Goal: Task Accomplishment & Management: Manage account settings

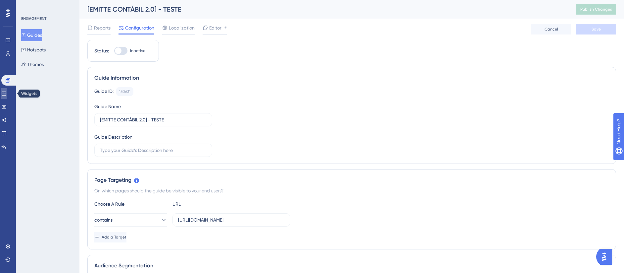
click at [7, 98] on link at bounding box center [3, 93] width 5 height 11
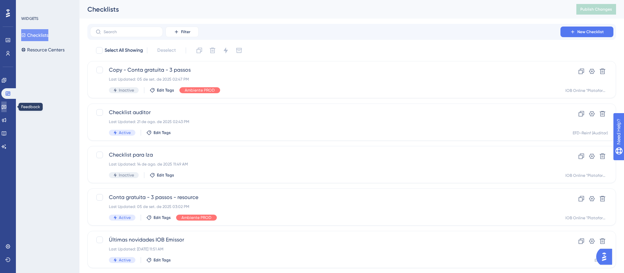
click at [6, 109] on icon at bounding box center [4, 107] width 5 height 4
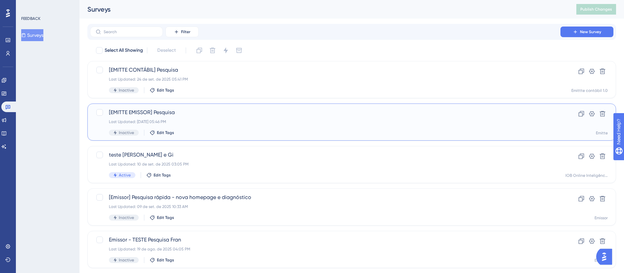
click at [176, 114] on span "[EMITTE EMISSOR] Pesquisa" at bounding box center [325, 112] width 433 height 8
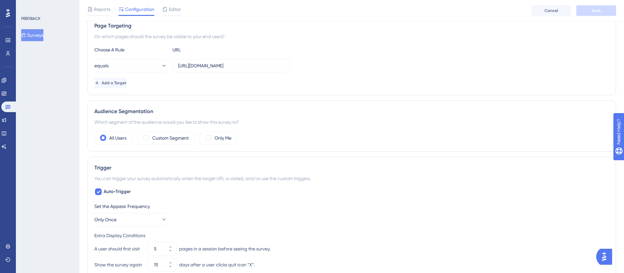
scroll to position [125, 0]
click at [213, 141] on div "Only Me" at bounding box center [218, 139] width 37 height 13
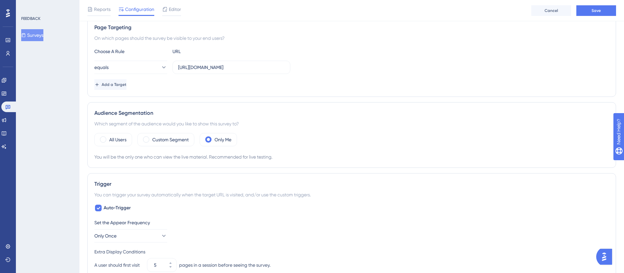
click at [219, 156] on div "You will be the only one who can view the live material. Recommended for live t…" at bounding box center [351, 157] width 515 height 8
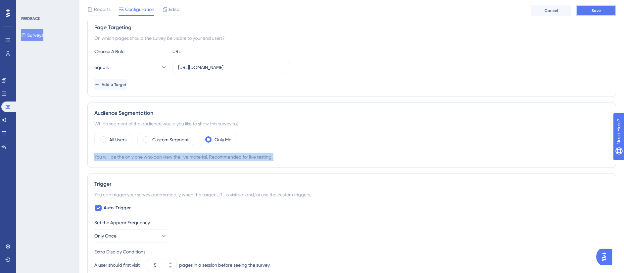
click at [592, 13] on button "Save" at bounding box center [597, 10] width 40 height 11
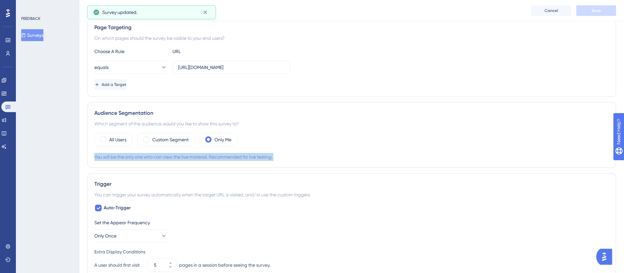
scroll to position [0, 0]
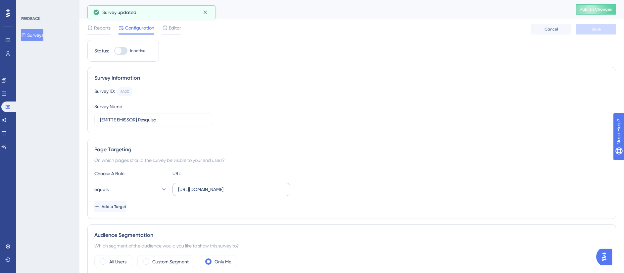
click at [231, 193] on label "https://app-v2.emitte.com.br/dashboard" at bounding box center [232, 188] width 118 height 13
click at [231, 193] on input "https://app-v2.emitte.com.br/dashboard" at bounding box center [231, 188] width 107 height 7
click at [346, 152] on div "Page Targeting" at bounding box center [351, 149] width 515 height 8
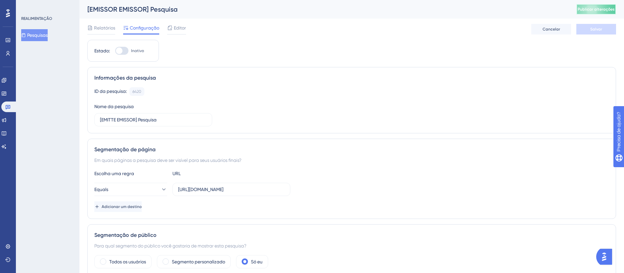
click at [590, 6] on button "Publicar alterações" at bounding box center [597, 9] width 40 height 11
click at [118, 46] on div "Estado: Inativo" at bounding box center [123, 51] width 72 height 22
click at [122, 54] on div at bounding box center [121, 51] width 13 height 8
click at [115, 51] on input "Inativo" at bounding box center [115, 51] width 0 height 0
checkbox input "true"
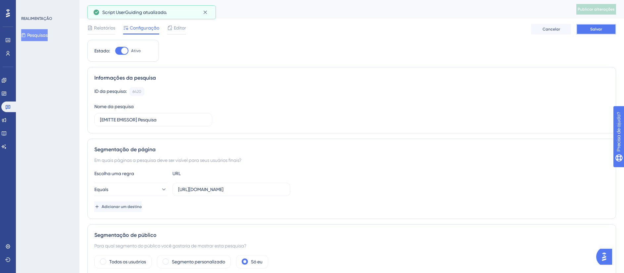
click at [602, 27] on span "Salvar" at bounding box center [597, 28] width 12 height 5
click at [596, 12] on button "Publicar alterações" at bounding box center [597, 9] width 40 height 11
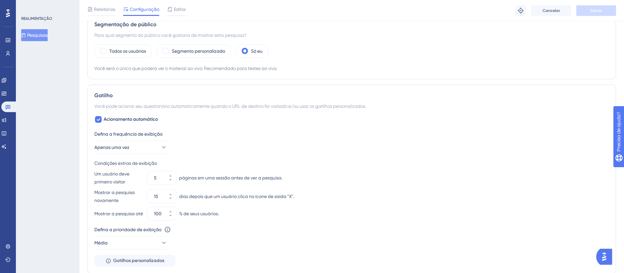
scroll to position [216, 0]
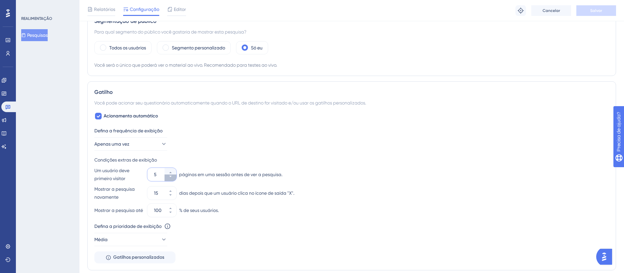
click at [171, 179] on button "5" at bounding box center [171, 177] width 12 height 7
click at [171, 179] on button "4" at bounding box center [171, 177] width 12 height 7
click at [171, 179] on button "3" at bounding box center [171, 177] width 12 height 7
click at [171, 179] on button "2" at bounding box center [171, 177] width 12 height 7
click at [171, 179] on button "1" at bounding box center [171, 177] width 12 height 7
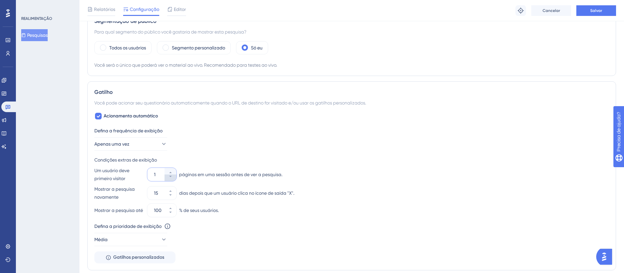
type input "1"
click at [171, 196] on icon at bounding box center [171, 195] width 4 height 4
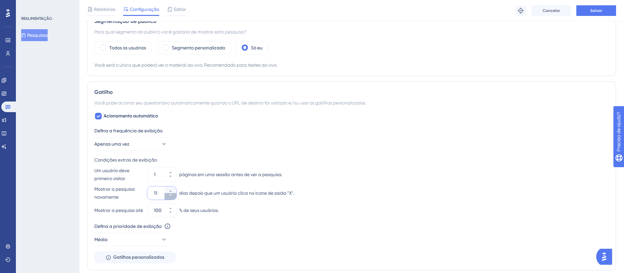
click at [171, 196] on icon at bounding box center [171, 195] width 4 height 4
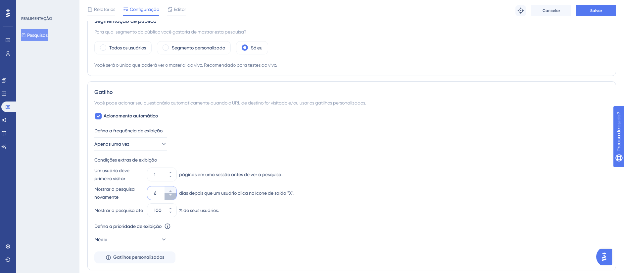
click at [171, 196] on icon at bounding box center [171, 195] width 4 height 4
type input "4"
click at [162, 239] on icon at bounding box center [164, 239] width 4 height 2
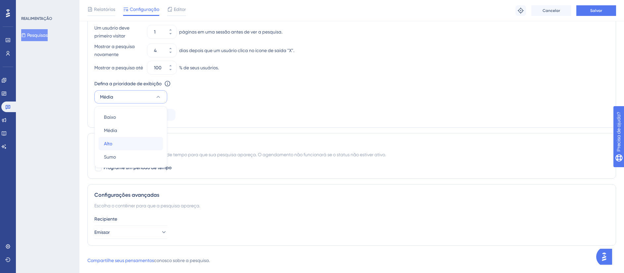
click at [139, 142] on div "Alto Alto" at bounding box center [131, 143] width 54 height 13
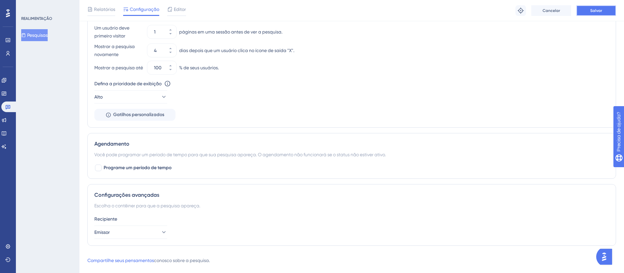
click at [602, 8] on span "Salvar" at bounding box center [597, 10] width 12 height 5
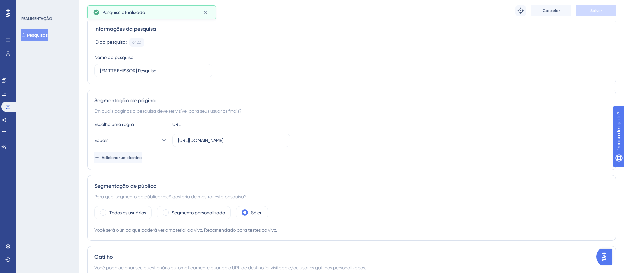
scroll to position [0, 0]
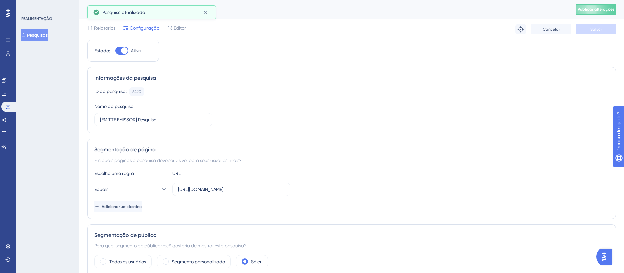
click at [601, 15] on div "[EMISSOR EMISSOR] Pesquisa Publicar alterações" at bounding box center [351, 9] width 545 height 19
click at [610, 11] on span "Publicar alterações" at bounding box center [596, 9] width 37 height 5
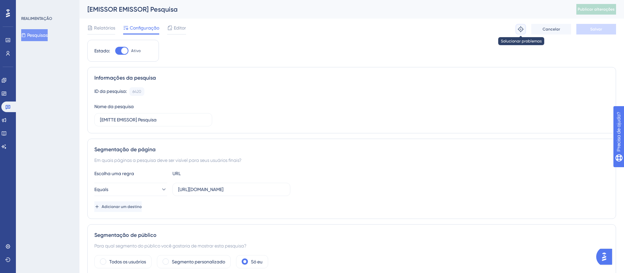
click at [521, 30] on icon at bounding box center [521, 29] width 7 height 7
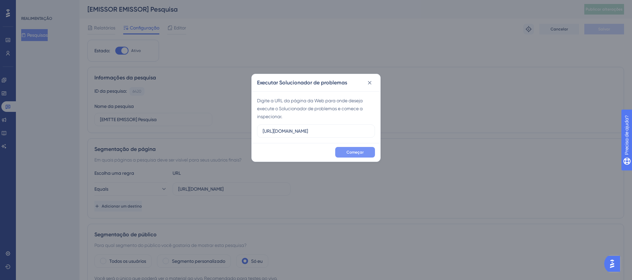
type input "https://app-v2.emitte.com.br/dashboard"
click at [361, 154] on span "Começar" at bounding box center [354, 152] width 17 height 5
click at [370, 81] on icon at bounding box center [369, 82] width 7 height 7
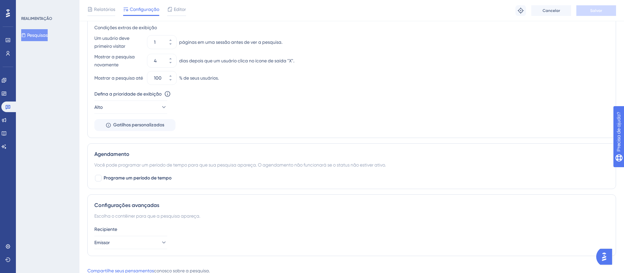
scroll to position [369, 0]
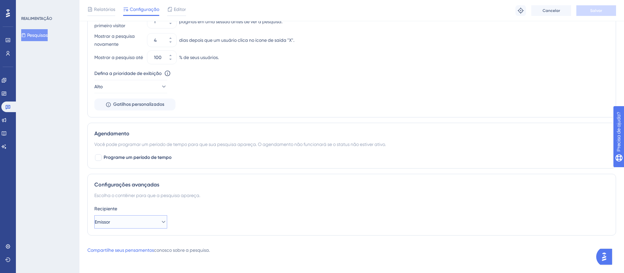
click at [133, 220] on button "Emissor" at bounding box center [130, 221] width 73 height 13
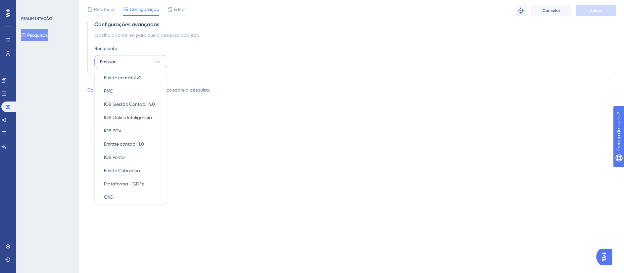
scroll to position [114, 0]
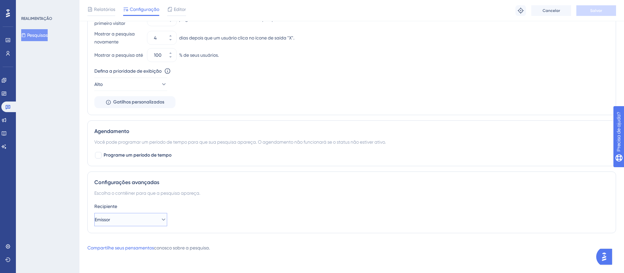
click at [147, 223] on button "Emissor" at bounding box center [130, 219] width 73 height 13
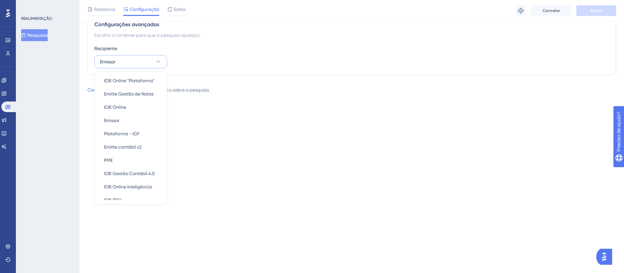
scroll to position [0, 0]
click at [145, 149] on div "Emissor Emissor" at bounding box center [131, 147] width 54 height 13
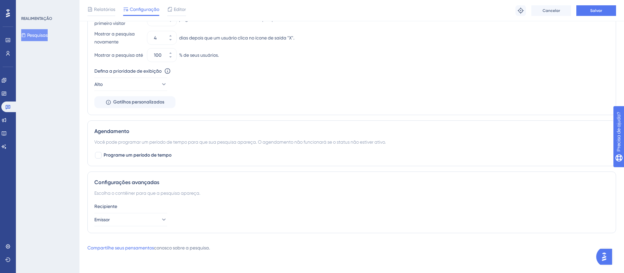
scroll to position [371, 0]
click at [606, 9] on button "Salvar" at bounding box center [597, 10] width 40 height 11
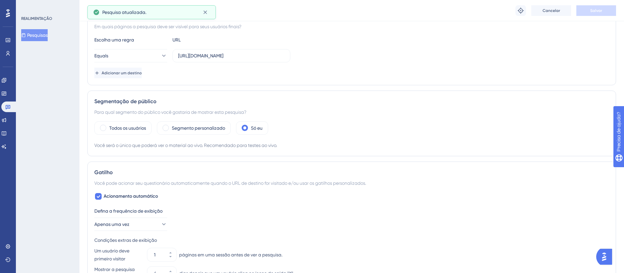
scroll to position [0, 0]
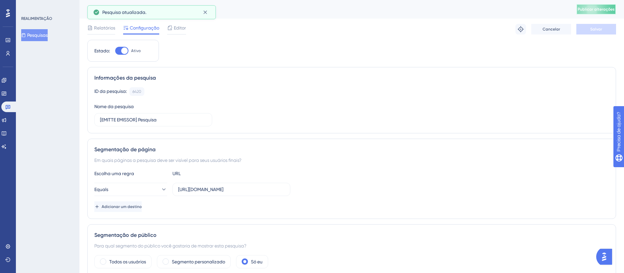
click at [590, 10] on span "Publicar alterações" at bounding box center [596, 9] width 37 height 5
click at [127, 50] on div at bounding box center [124, 50] width 7 height 7
click at [115, 51] on input "Ativo" at bounding box center [115, 51] width 0 height 0
checkbox input "false"
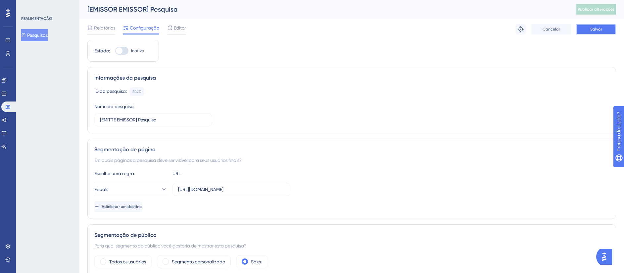
click at [602, 34] on button "Salvar" at bounding box center [597, 29] width 40 height 11
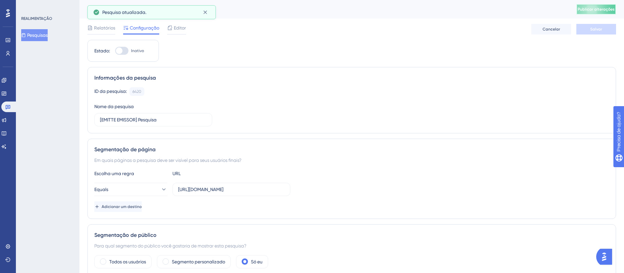
click at [600, 6] on button "Publicar alterações" at bounding box center [597, 9] width 40 height 11
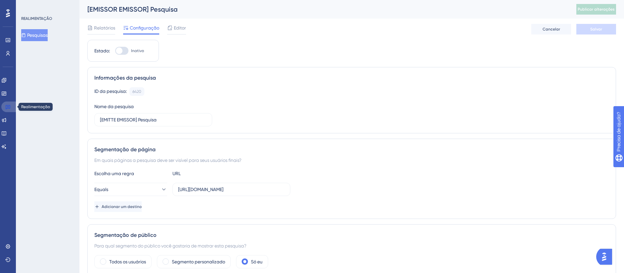
click at [11, 107] on link at bounding box center [9, 106] width 16 height 11
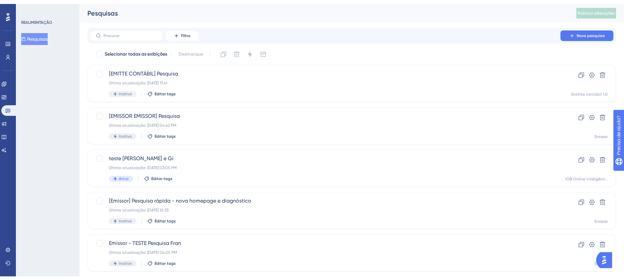
scroll to position [23, 0]
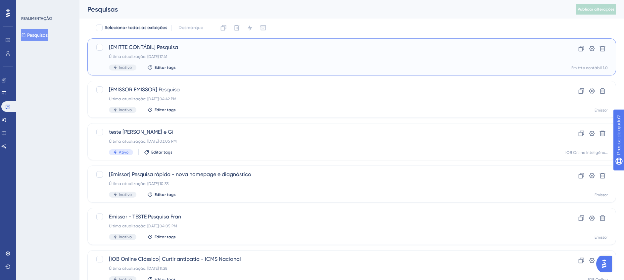
click at [317, 56] on div "Última atualização: 24 de set. de 2025 17:41" at bounding box center [325, 56] width 433 height 5
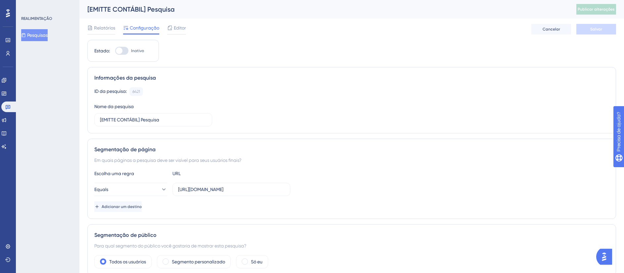
click at [238, 185] on label "[URL][DOMAIN_NAME]" at bounding box center [232, 188] width 118 height 13
click at [238, 185] on input "[URL][DOMAIN_NAME]" at bounding box center [231, 188] width 107 height 7
click at [127, 52] on div at bounding box center [121, 51] width 13 height 8
click at [115, 51] on input "Inativo" at bounding box center [115, 51] width 0 height 0
checkbox input "true"
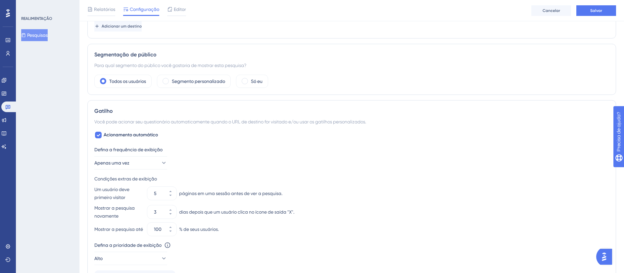
scroll to position [181, 0]
click at [255, 80] on label "Só eu" at bounding box center [257, 83] width 12 height 8
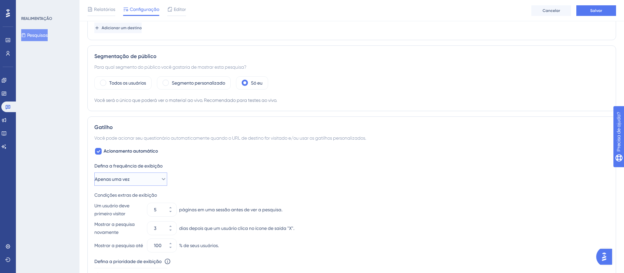
click at [155, 181] on button "Apenas uma vez" at bounding box center [130, 178] width 73 height 13
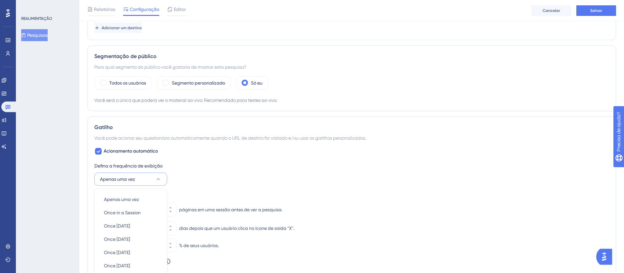
scroll to position [296, 0]
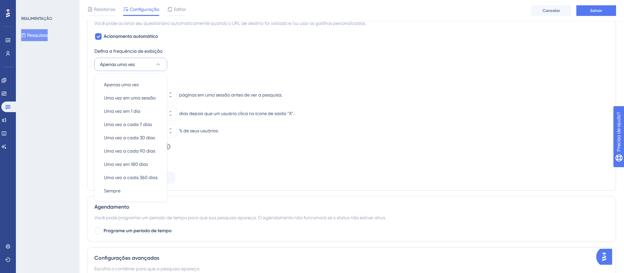
click at [65, 161] on div "REALIMENTAÇÃO Pesquisas" at bounding box center [48, 136] width 64 height 273
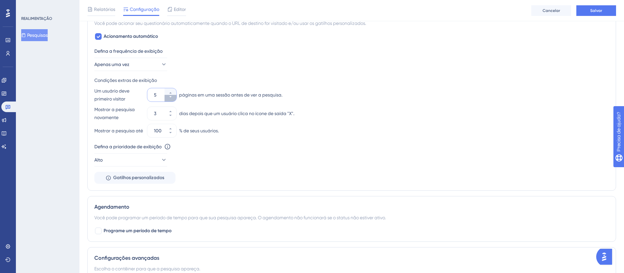
click at [170, 98] on icon at bounding box center [171, 97] width 4 height 4
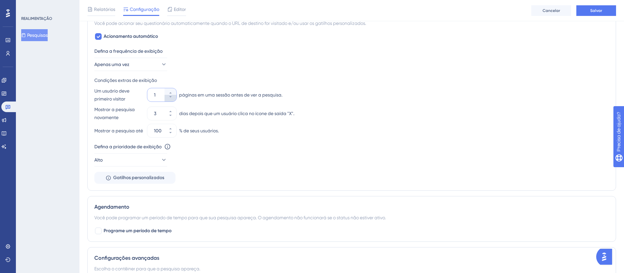
click at [170, 98] on icon at bounding box center [171, 97] width 4 height 4
type input "1"
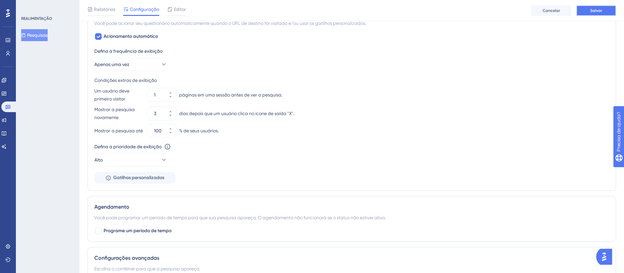
click at [592, 12] on span "Salvar" at bounding box center [597, 10] width 12 height 5
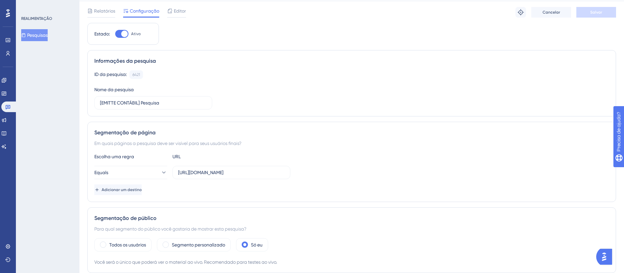
scroll to position [0, 0]
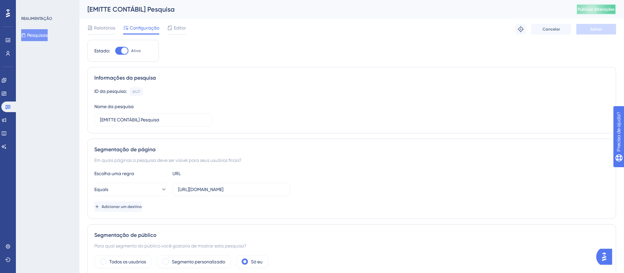
click at [598, 5] on button "Publicar alterações" at bounding box center [597, 9] width 40 height 11
click at [101, 28] on span "Relatórios" at bounding box center [104, 28] width 21 height 8
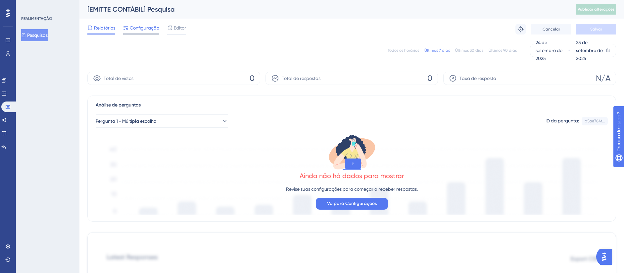
click at [146, 27] on span "Configuração" at bounding box center [144, 28] width 29 height 8
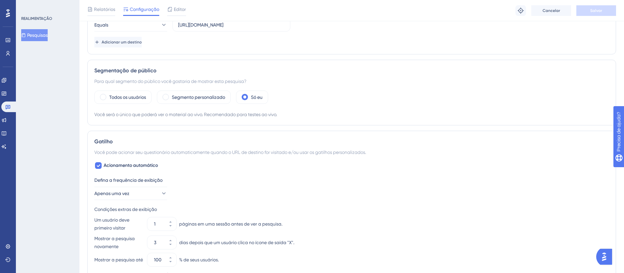
scroll to position [156, 0]
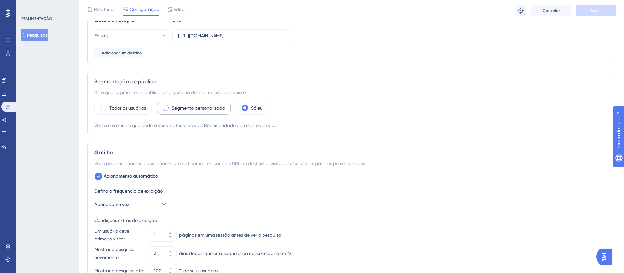
click at [179, 112] on div "Segmento personalizado" at bounding box center [194, 107] width 74 height 13
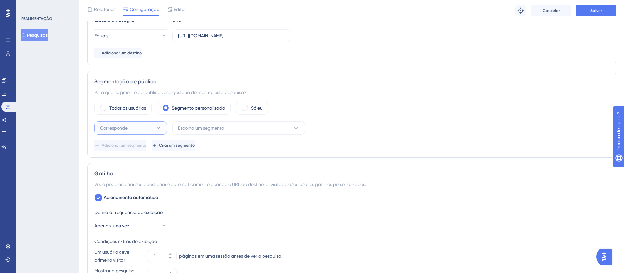
click at [160, 127] on icon at bounding box center [158, 128] width 7 height 7
click at [255, 152] on div "Segmentação de público Para qual segmento do público você gostaria de mostrar e…" at bounding box center [351, 114] width 529 height 87
click at [193, 129] on span "Escolha um segmento" at bounding box center [201, 128] width 46 height 8
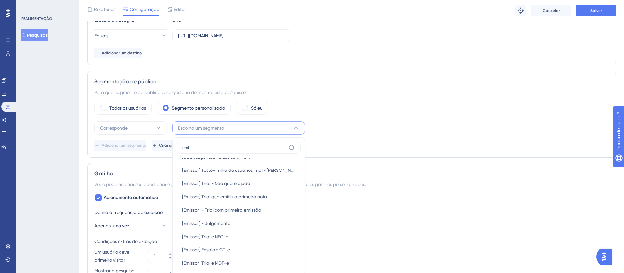
scroll to position [38, 0]
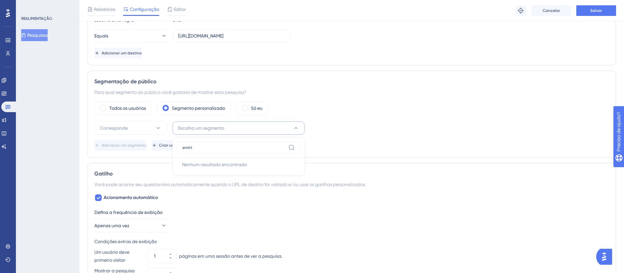
type input "emit"
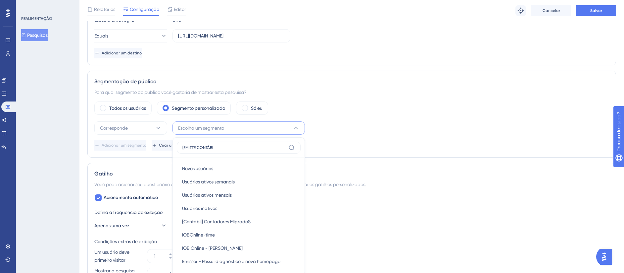
type input "[EMITTE CONTÁBIL"
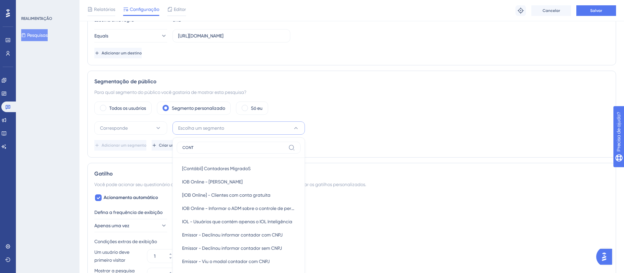
type input "CONT"
drag, startPoint x: 301, startPoint y: 182, endPoint x: 299, endPoint y: 191, distance: 9.0
click at [299, 191] on div "CONT [Contábil] Contadores MigradoS [Contábil] Contadores MigradoS IOB Online -…" at bounding box center [239, 206] width 132 height 138
click at [356, 159] on div "Estado: Ativo Informações da pesquisa ID da pesquisa: 6421 Copiar Nome da pesqu…" at bounding box center [351, 180] width 529 height 588
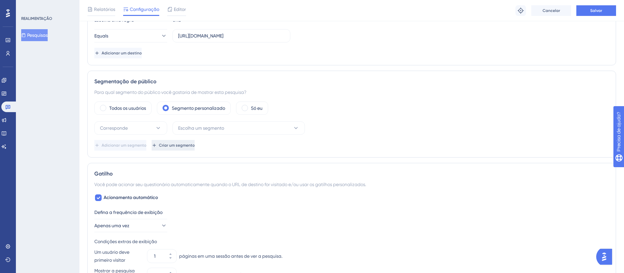
click at [195, 148] on button "Criar um segmento" at bounding box center [173, 145] width 43 height 11
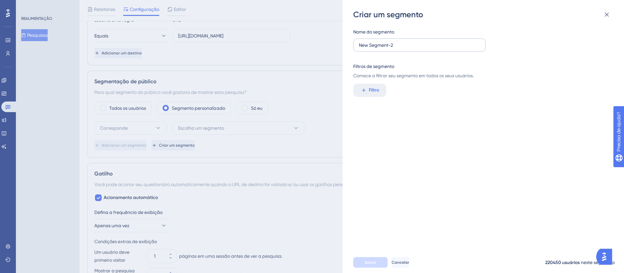
click at [377, 49] on label "New Segment-2" at bounding box center [419, 44] width 132 height 13
click at [377, 49] on input "New Segment-2" at bounding box center [419, 44] width 121 height 7
click at [377, 49] on label "New Segment-2" at bounding box center [419, 44] width 132 height 13
click at [377, 49] on input "New Segment-2" at bounding box center [419, 44] width 121 height 7
click at [377, 49] on label "New Segment-2" at bounding box center [419, 44] width 132 height 13
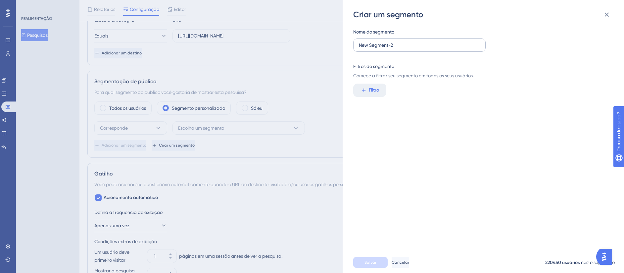
click at [377, 49] on input "New Segment-2" at bounding box center [419, 44] width 121 height 7
type input "[ECONTÁBIL] PESQUISA"
click at [366, 88] on icon at bounding box center [364, 90] width 6 height 6
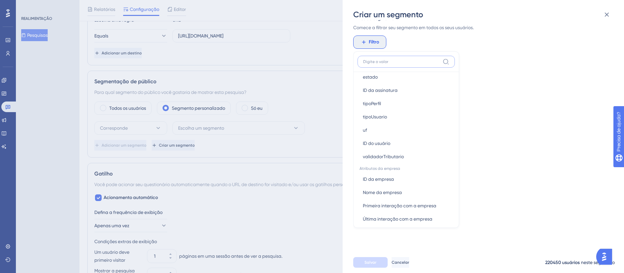
scroll to position [1258, 0]
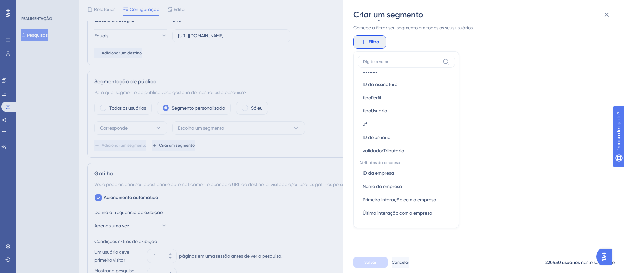
click at [497, 172] on div "Nome do segmento [ECONTÁBIL] PESQUISA Filtros de segmento Comece a filtrar seu …" at bounding box center [486, 136] width 267 height 232
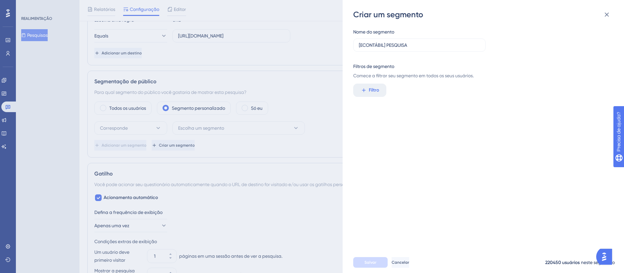
click at [228, 135] on div "Criar um segmento Nome do segmento [ECONTÁBIL] PESQUISA Filtros de segmento Com…" at bounding box center [312, 136] width 624 height 273
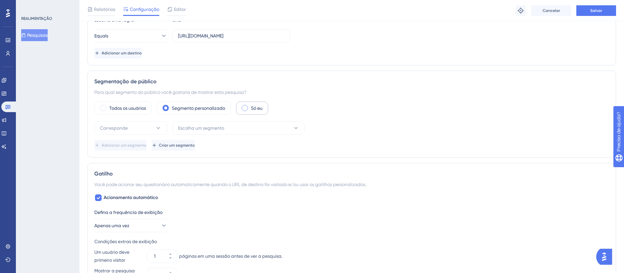
click at [250, 110] on div "Só eu" at bounding box center [252, 107] width 32 height 13
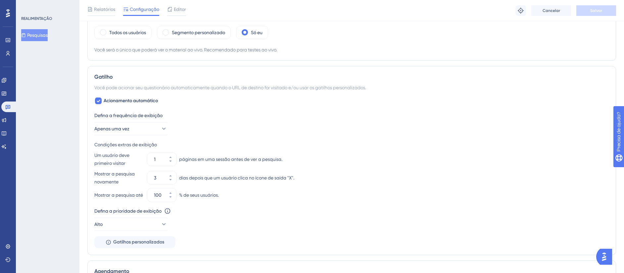
scroll to position [242, 0]
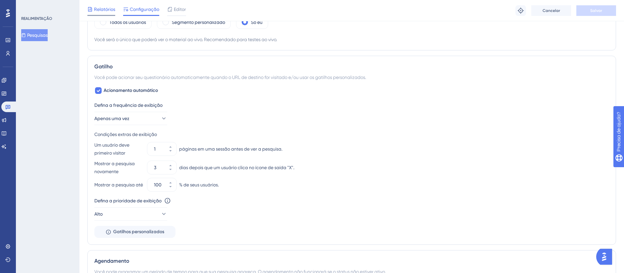
click at [109, 13] on div "Relatórios" at bounding box center [101, 10] width 28 height 11
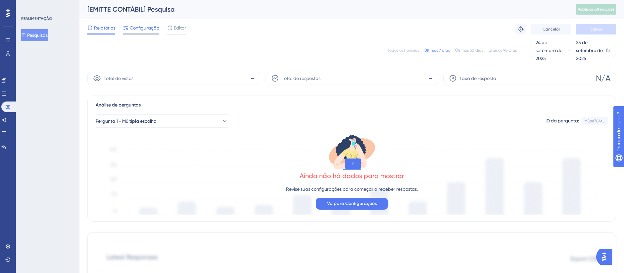
click at [143, 30] on span "Configuração" at bounding box center [144, 28] width 29 height 8
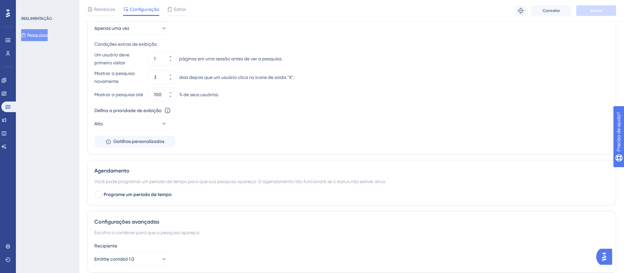
scroll to position [371, 0]
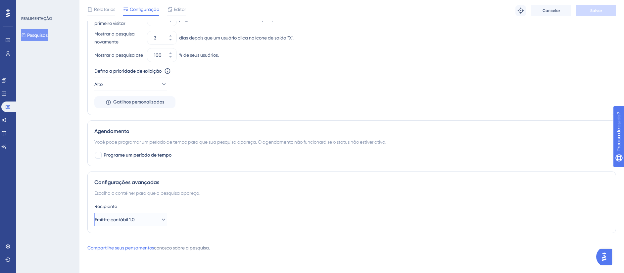
click at [135, 218] on span "Emittte contábil 1.0" at bounding box center [115, 219] width 40 height 8
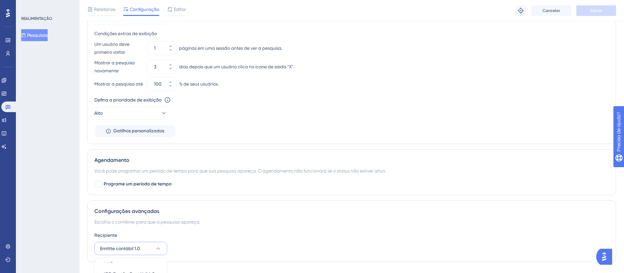
scroll to position [266, 0]
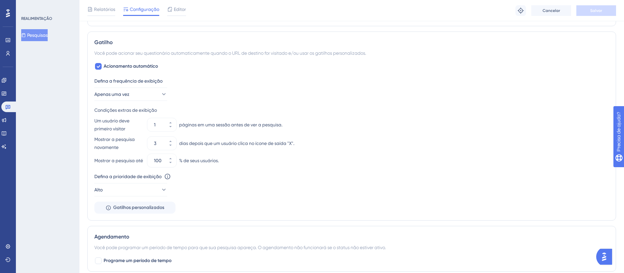
click at [50, 80] on div "REALIMENTAÇÃO Pesquisas" at bounding box center [48, 136] width 64 height 273
click at [100, 69] on icon at bounding box center [98, 66] width 4 height 5
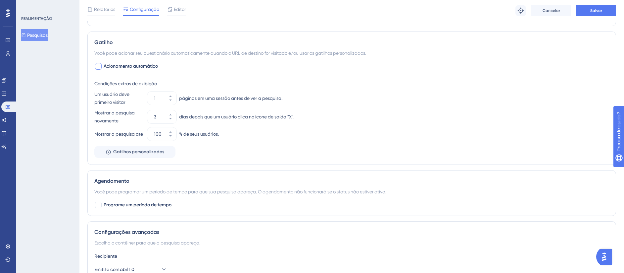
click at [100, 69] on div at bounding box center [98, 66] width 7 height 7
checkbox input "true"
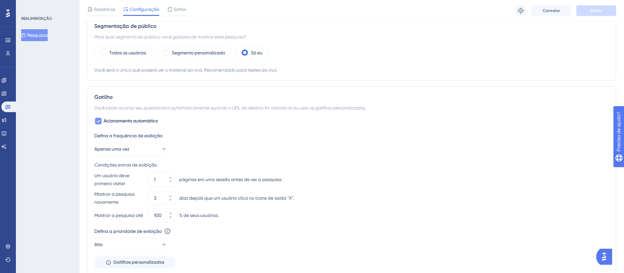
scroll to position [210, 0]
click at [130, 148] on span "Apenas uma vez" at bounding box center [112, 150] width 35 height 8
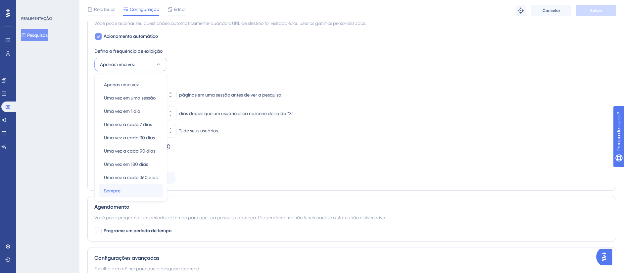
click at [138, 188] on div "Sempre Sempre" at bounding box center [131, 190] width 54 height 13
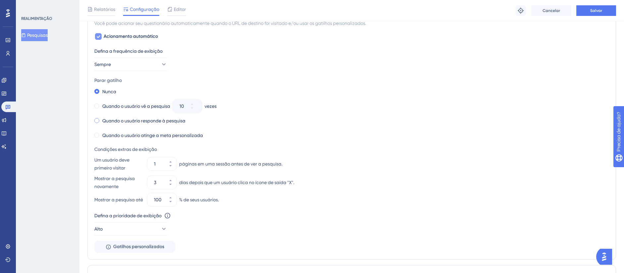
click at [175, 121] on label "Quando o usuário responde à pesquisa" at bounding box center [143, 121] width 83 height 8
click at [595, 9] on span "Salvar" at bounding box center [597, 10] width 12 height 5
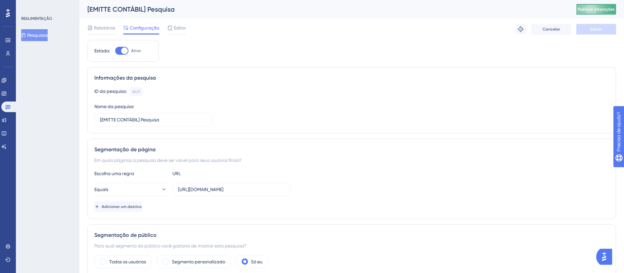
click at [600, 6] on button "Publicar alterações" at bounding box center [597, 9] width 40 height 11
click at [111, 33] on div at bounding box center [101, 33] width 28 height 1
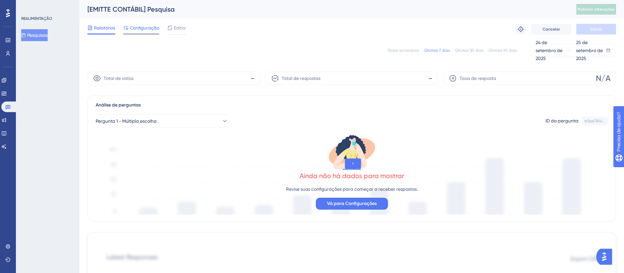
click at [142, 32] on div "Configuração" at bounding box center [141, 29] width 36 height 11
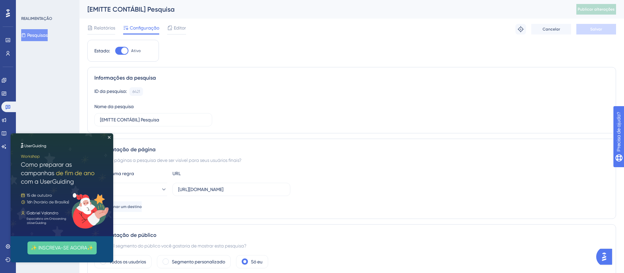
click at [111, 138] on img at bounding box center [62, 184] width 103 height 103
click at [109, 136] on icon "Fechar visualização" at bounding box center [109, 137] width 3 height 3
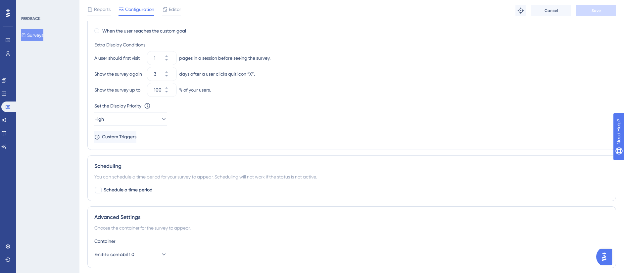
scroll to position [435, 0]
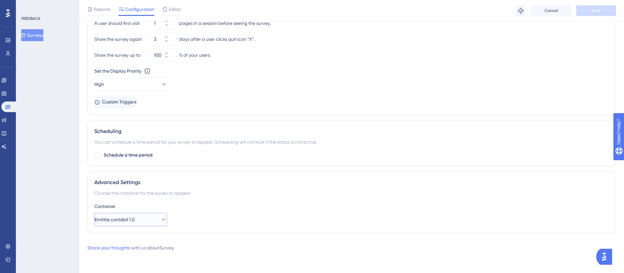
click at [149, 213] on button "Emittte contábil 1.0" at bounding box center [130, 219] width 73 height 13
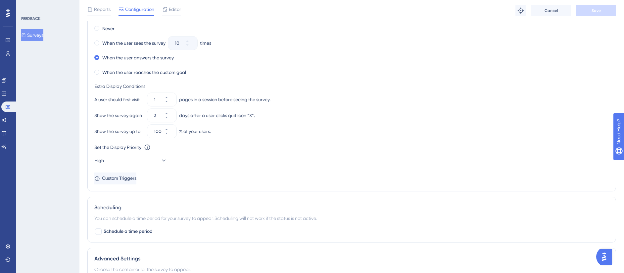
scroll to position [358, 0]
click at [132, 156] on button "High" at bounding box center [130, 161] width 73 height 13
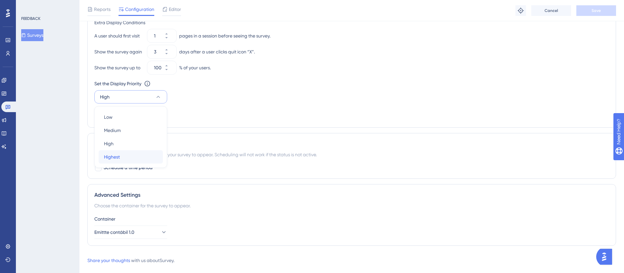
click at [139, 151] on div "Highest Highest" at bounding box center [131, 156] width 54 height 13
click at [612, 11] on button "Save" at bounding box center [597, 10] width 40 height 11
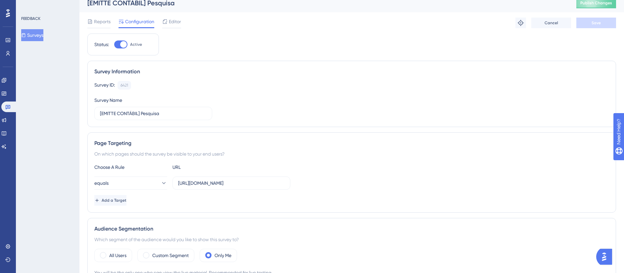
scroll to position [0, 0]
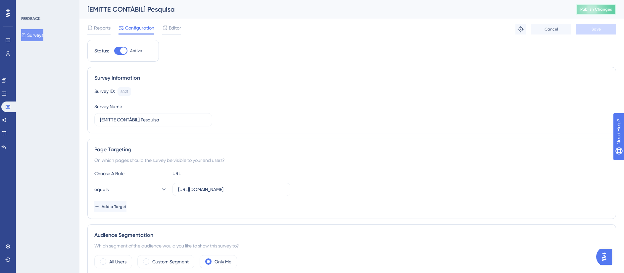
click at [596, 9] on button "Publish Changes" at bounding box center [597, 9] width 40 height 11
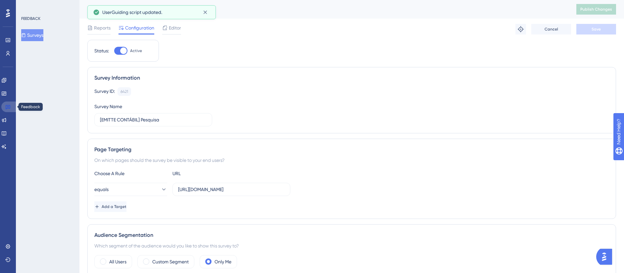
click at [11, 108] on link at bounding box center [9, 106] width 16 height 11
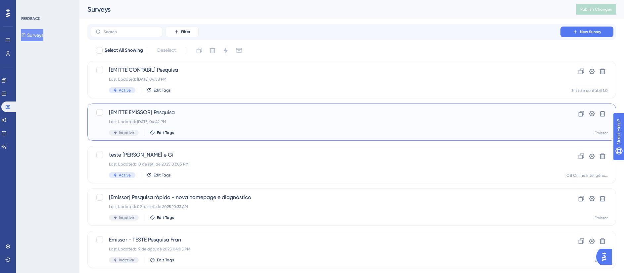
click at [227, 112] on span "[EMITTE EMISSOR] Pesquisa" at bounding box center [325, 112] width 433 height 8
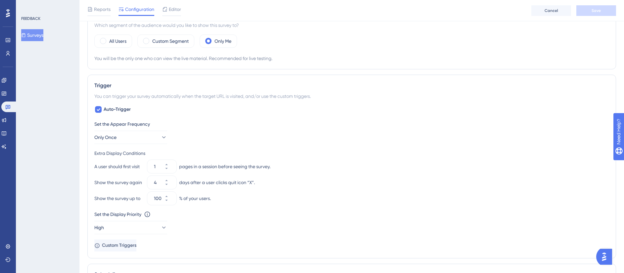
scroll to position [234, 0]
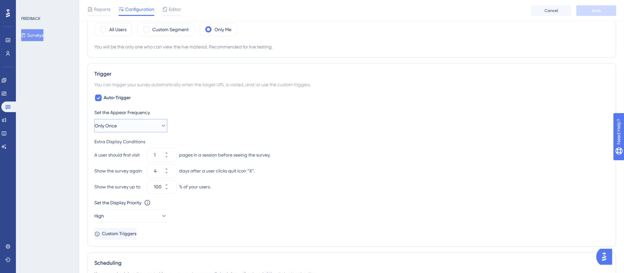
click at [152, 122] on button "Only Once" at bounding box center [130, 125] width 73 height 13
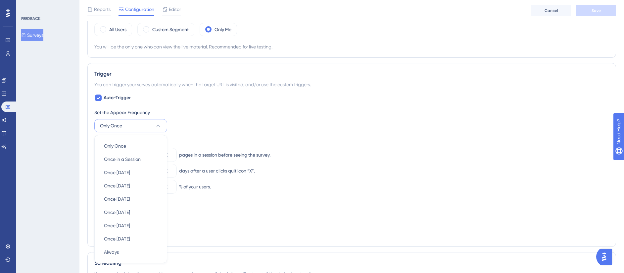
scroll to position [296, 0]
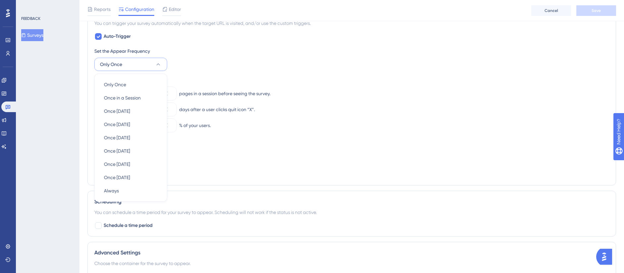
click at [67, 149] on div "FEEDBACK Surveys" at bounding box center [48, 136] width 64 height 273
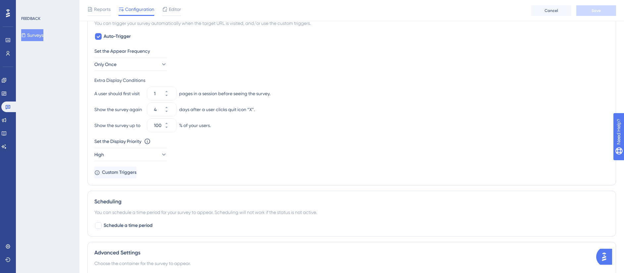
click at [67, 149] on div "FEEDBACK Surveys" at bounding box center [48, 136] width 64 height 273
click at [65, 127] on div "FEEDBACK Surveys" at bounding box center [48, 136] width 64 height 273
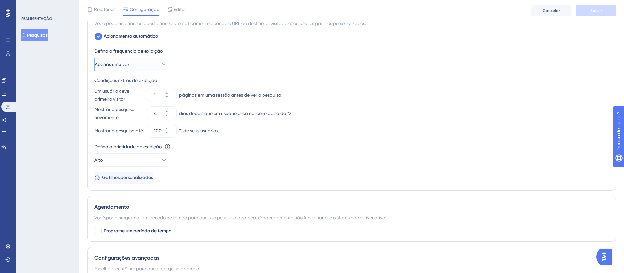
click at [130, 64] on span "Apenas uma vez" at bounding box center [112, 64] width 35 height 8
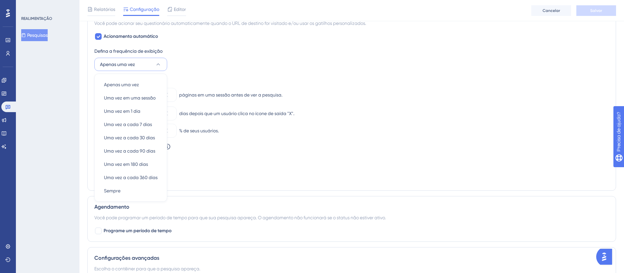
scroll to position [297, 0]
click at [140, 190] on div "Sempre Sempre" at bounding box center [131, 188] width 54 height 13
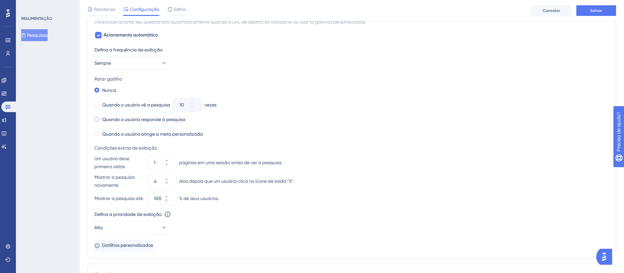
click at [128, 123] on label "Quando o usuário responde à pesquisa" at bounding box center [143, 119] width 83 height 8
click at [175, 186] on button "4" at bounding box center [171, 184] width 12 height 7
type input "3"
click at [134, 221] on button "Alto" at bounding box center [130, 227] width 73 height 13
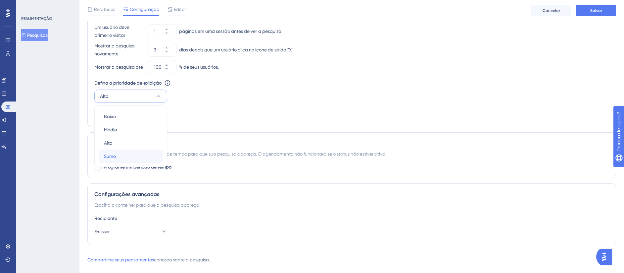
click at [136, 161] on div "Sumo Sumo" at bounding box center [131, 155] width 54 height 13
click at [130, 235] on button "Emissor" at bounding box center [130, 231] width 73 height 13
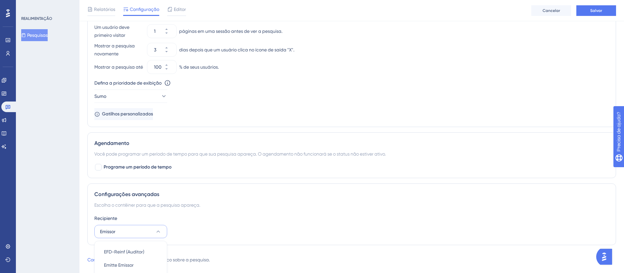
scroll to position [594, 0]
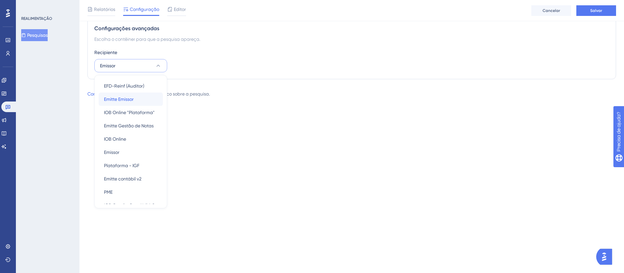
click at [120, 101] on span "Emitte Emissor" at bounding box center [119, 99] width 30 height 8
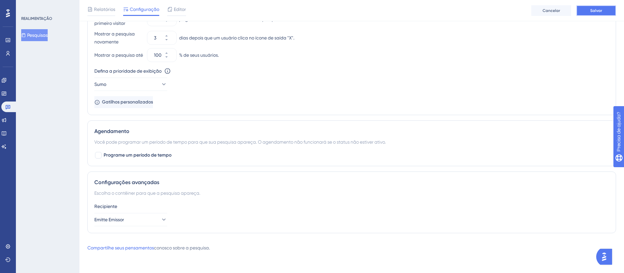
click at [594, 14] on button "Salvar" at bounding box center [597, 10] width 40 height 11
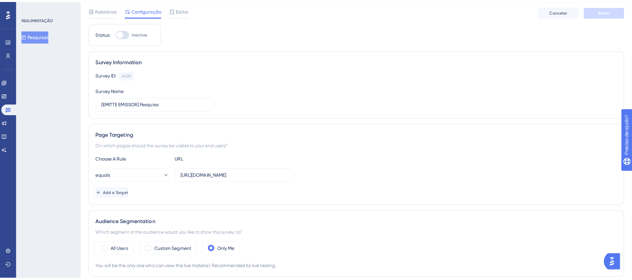
scroll to position [0, 0]
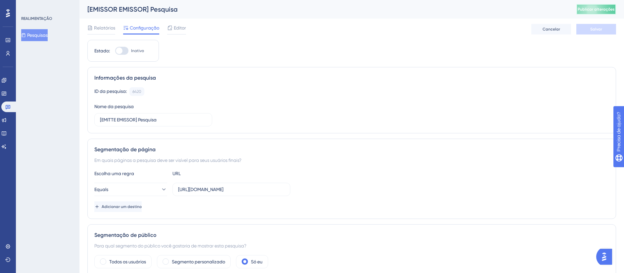
click at [606, 7] on span "Publicar alterações" at bounding box center [596, 9] width 37 height 5
click at [127, 51] on div at bounding box center [121, 51] width 13 height 8
click at [115, 51] on input "Inativo" at bounding box center [115, 51] width 0 height 0
checkbox input "true"
click at [593, 30] on span "Salvar" at bounding box center [597, 28] width 12 height 5
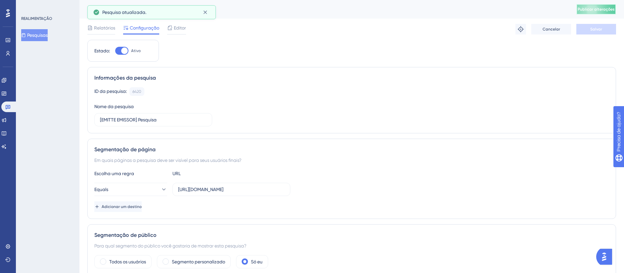
click at [608, 11] on span "Publicar alterações" at bounding box center [596, 9] width 37 height 5
click at [177, 25] on span "Editor" at bounding box center [180, 28] width 12 height 8
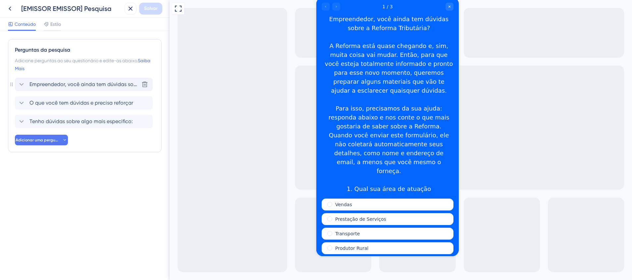
click at [88, 80] on div "Empreendedor, você ainda tem dúvidas sobre a Reforma Tributária? A Reforma está…" at bounding box center [84, 84] width 138 height 13
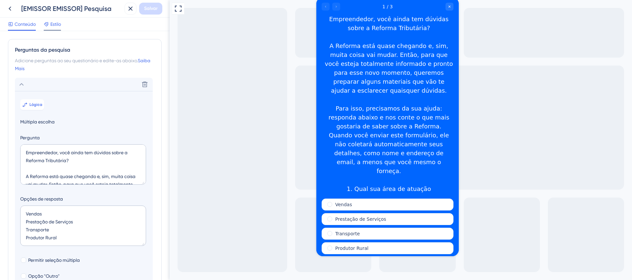
click at [58, 23] on span "Estilo" at bounding box center [55, 24] width 11 height 8
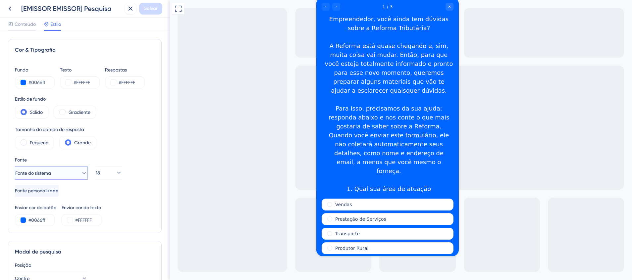
click at [81, 175] on icon at bounding box center [84, 173] width 7 height 7
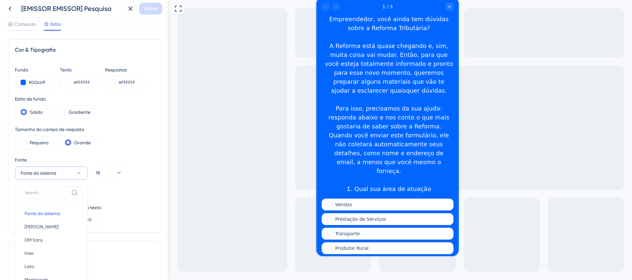
scroll to position [92, 0]
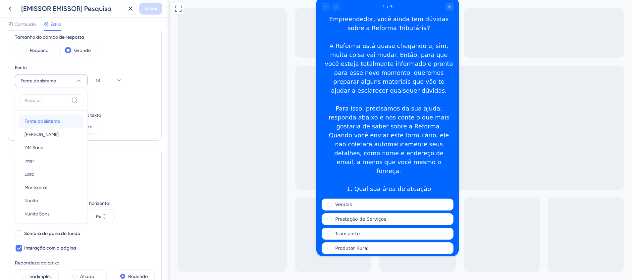
drag, startPoint x: 77, startPoint y: 175, endPoint x: 49, endPoint y: 122, distance: 59.1
click at [49, 122] on span "Fonte do sistema" at bounding box center [43, 121] width 36 height 8
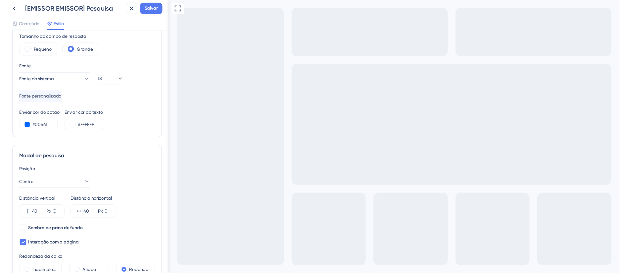
scroll to position [182, 0]
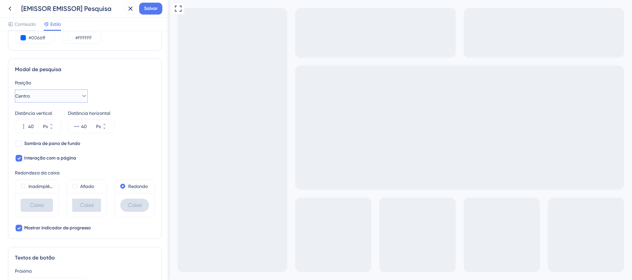
click at [49, 94] on button "Centro" at bounding box center [51, 95] width 73 height 13
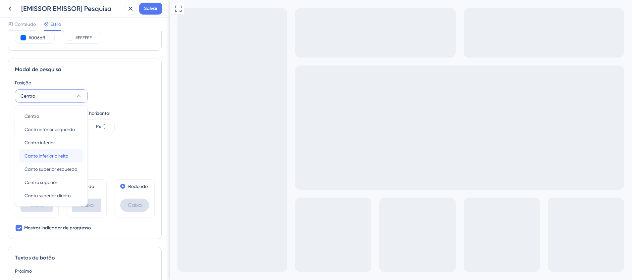
click at [66, 153] on span "Canto inferior direito" at bounding box center [47, 156] width 44 height 8
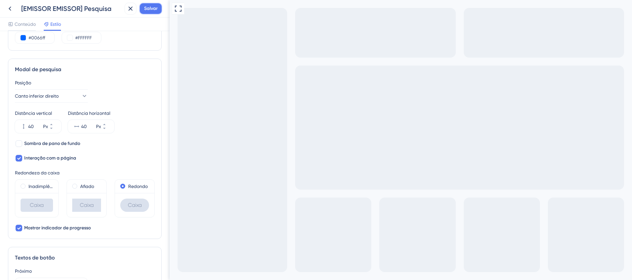
click at [146, 12] on span "Salvar" at bounding box center [151, 9] width 14 height 8
click at [12, 8] on icon at bounding box center [10, 9] width 8 height 8
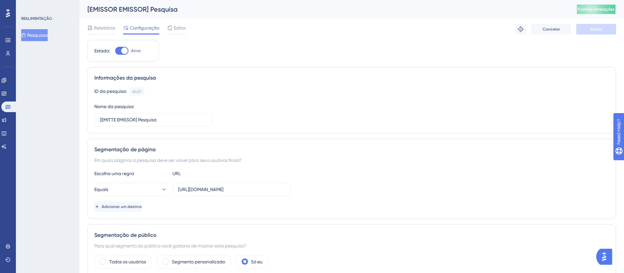
click at [602, 11] on span "Publicar alterações" at bounding box center [596, 9] width 37 height 5
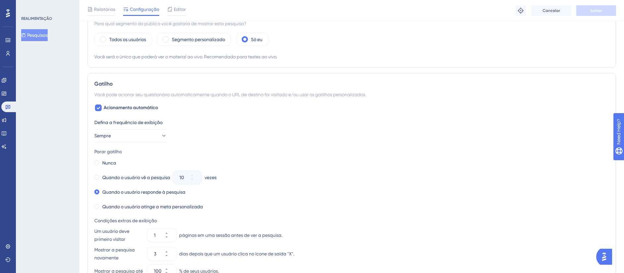
scroll to position [223, 0]
